Goal: Navigation & Orientation: Find specific page/section

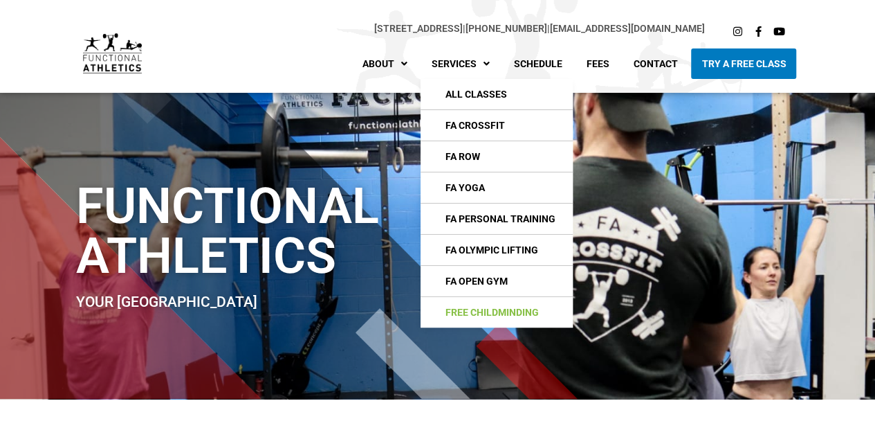
click at [483, 312] on link "Free Childminding" at bounding box center [497, 312] width 152 height 30
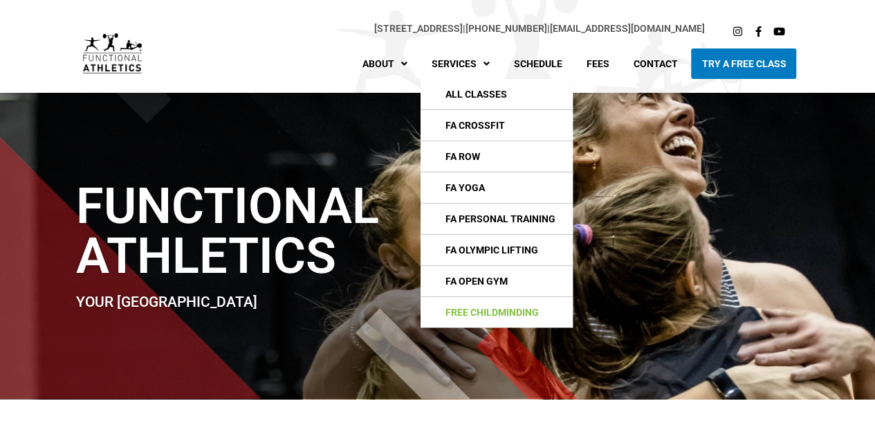
click at [502, 309] on link "Free Childminding" at bounding box center [497, 312] width 152 height 30
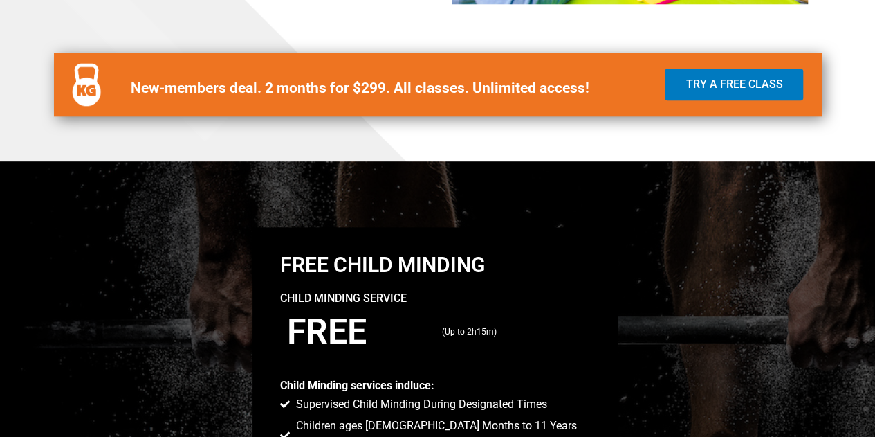
scroll to position [900, 0]
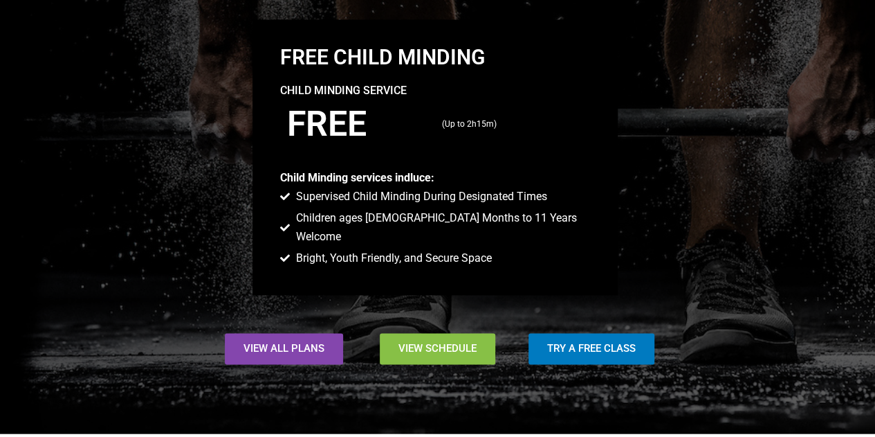
click at [422, 333] on link "View Schedule" at bounding box center [438, 348] width 116 height 31
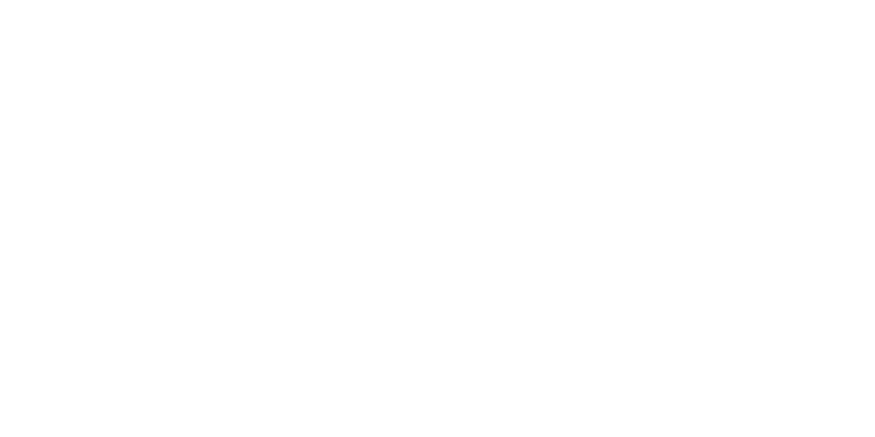
scroll to position [761, 0]
